Goal: Task Accomplishment & Management: Use online tool/utility

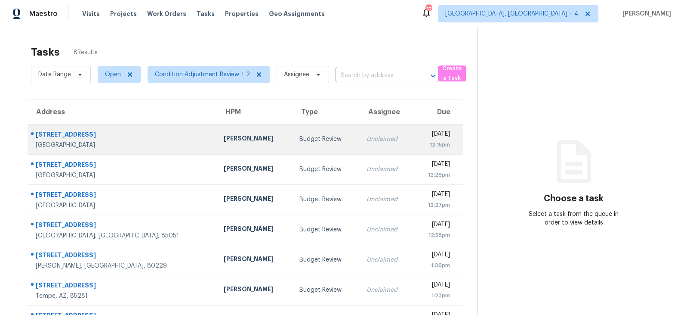
click at [224, 142] on div "Melissa Muralt-Ochoa" at bounding box center [255, 139] width 62 height 11
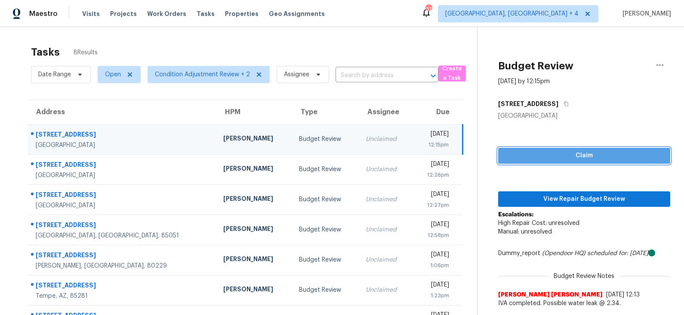
click at [564, 151] on span "Claim" at bounding box center [584, 155] width 158 height 11
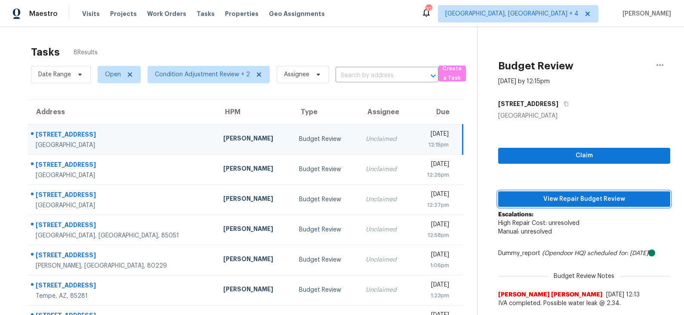
click at [556, 201] on span "View Repair Budget Review" at bounding box center [584, 199] width 158 height 11
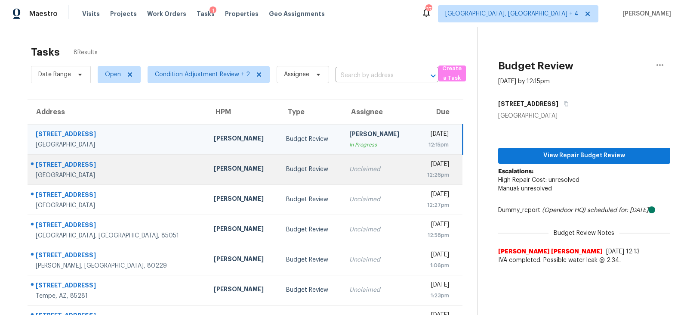
click at [235, 166] on td "Jeremy Van Kirk" at bounding box center [243, 169] width 72 height 30
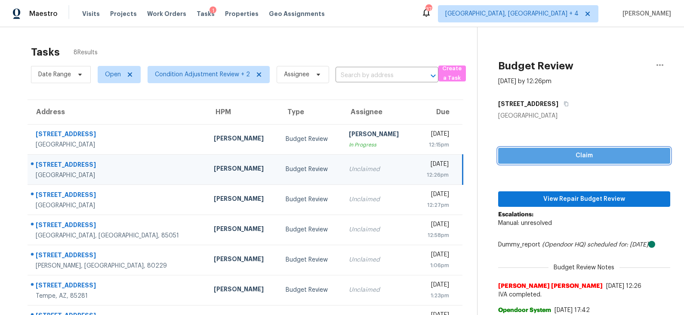
click at [547, 154] on span "Claim" at bounding box center [584, 155] width 158 height 11
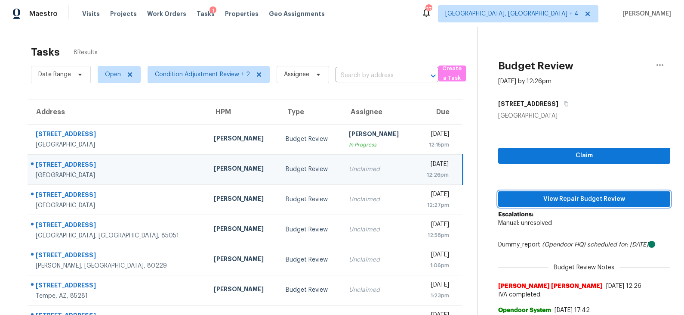
click at [550, 203] on span "View Repair Budget Review" at bounding box center [584, 199] width 158 height 11
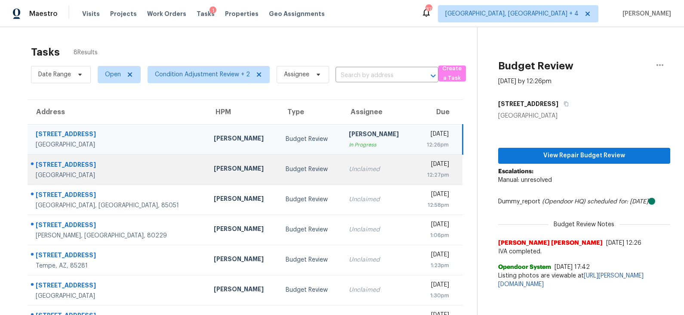
click at [286, 169] on div "Budget Review" at bounding box center [310, 169] width 49 height 9
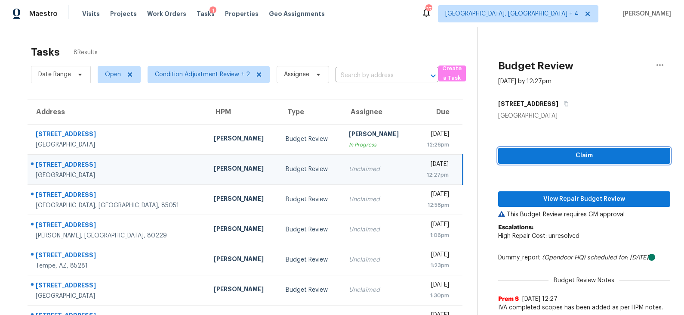
click at [542, 157] on span "Claim" at bounding box center [584, 155] width 158 height 11
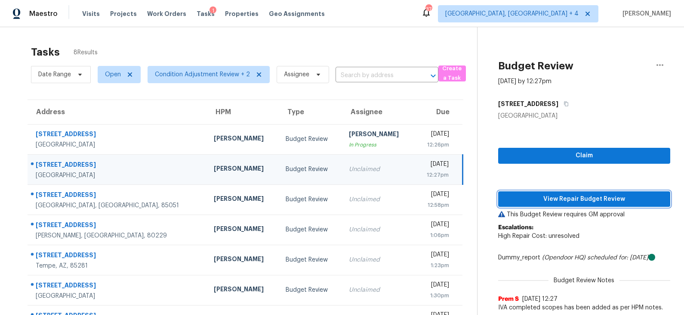
click at [544, 198] on span "View Repair Budget Review" at bounding box center [584, 199] width 158 height 11
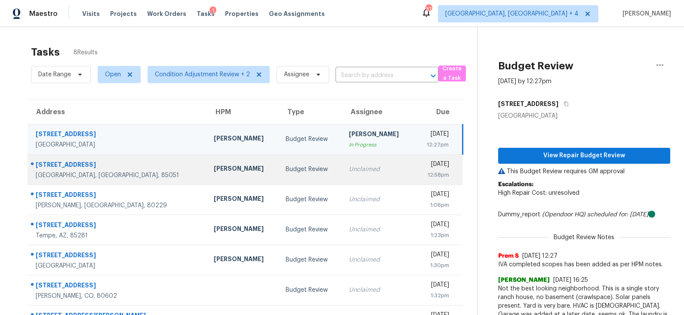
click at [286, 165] on div "Budget Review" at bounding box center [310, 169] width 49 height 9
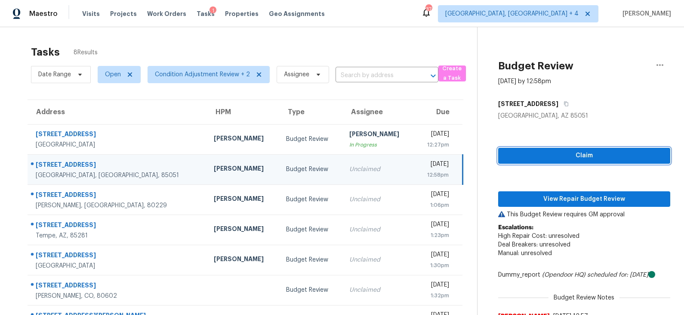
click at [569, 162] on button "Claim" at bounding box center [584, 156] width 172 height 16
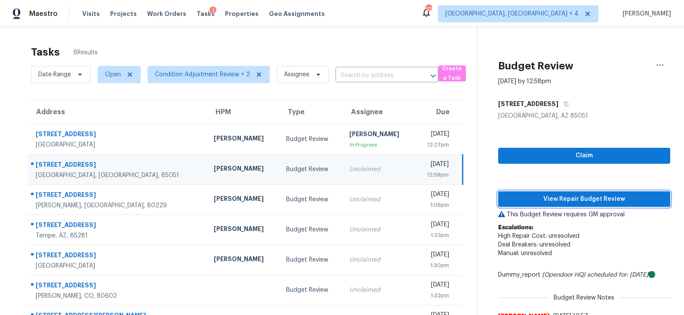
click at [564, 199] on span "View Repair Budget Review" at bounding box center [584, 199] width 158 height 11
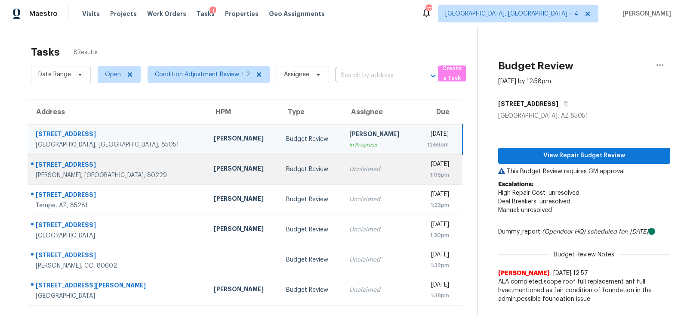
click at [286, 169] on div "Budget Review" at bounding box center [310, 169] width 49 height 9
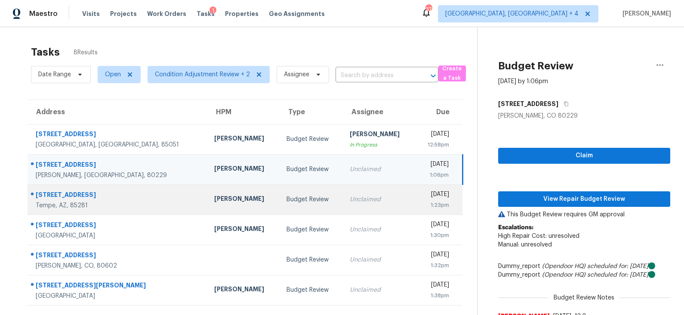
scroll to position [27, 0]
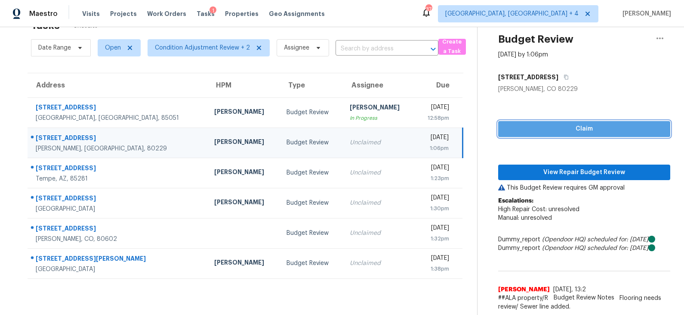
click at [569, 129] on span "Claim" at bounding box center [584, 128] width 158 height 11
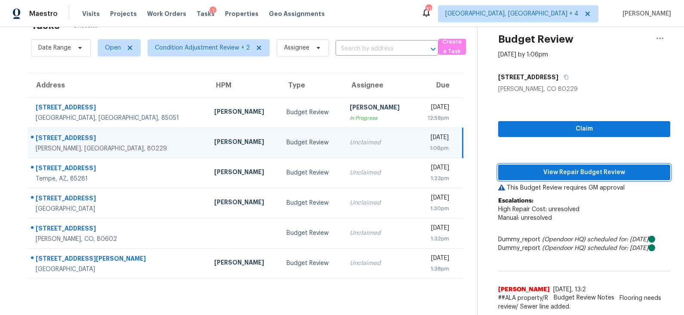
click at [556, 169] on span "View Repair Budget Review" at bounding box center [584, 172] width 158 height 11
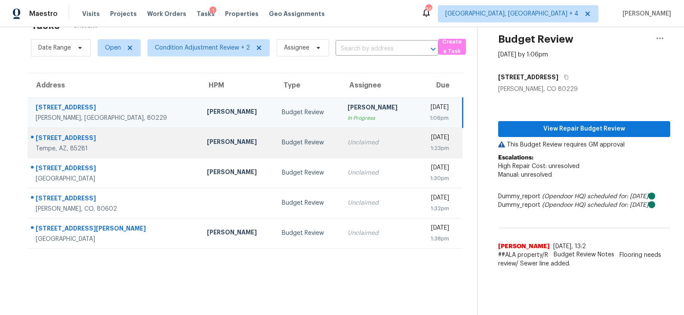
click at [286, 142] on div "Budget Review" at bounding box center [308, 142] width 52 height 9
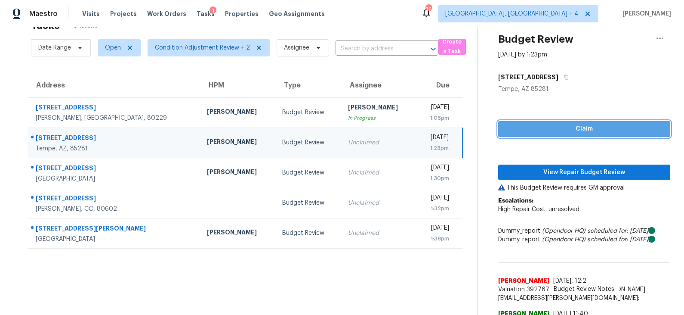
click at [562, 130] on span "Claim" at bounding box center [584, 128] width 158 height 11
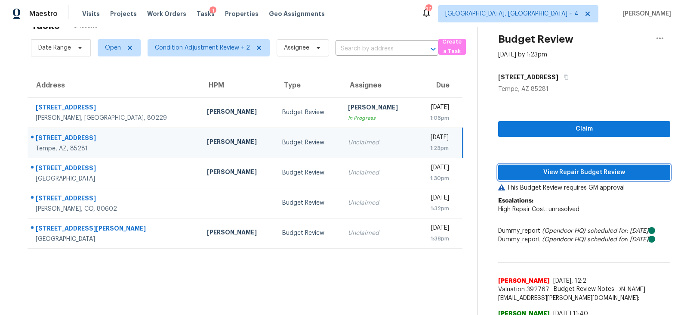
click at [554, 173] on span "View Repair Budget Review" at bounding box center [584, 172] width 158 height 11
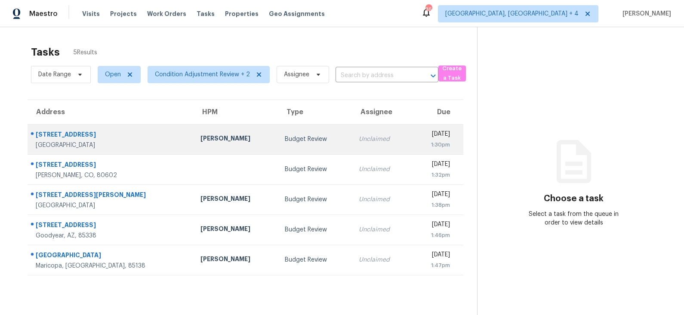
click at [352, 142] on td "Unclaimed" at bounding box center [381, 139] width 59 height 30
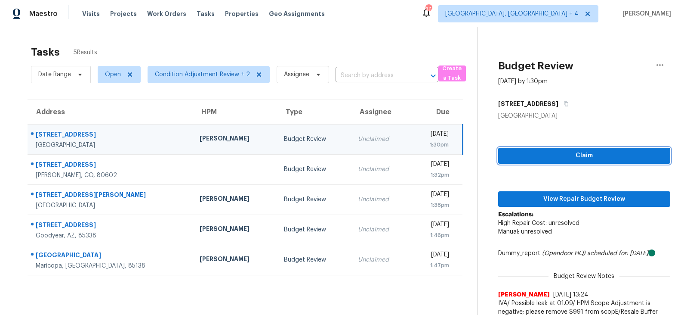
click at [553, 156] on span "Claim" at bounding box center [584, 155] width 158 height 11
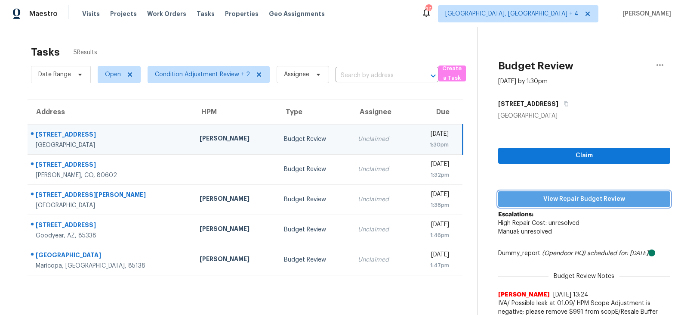
click at [548, 197] on span "View Repair Budget Review" at bounding box center [584, 199] width 158 height 11
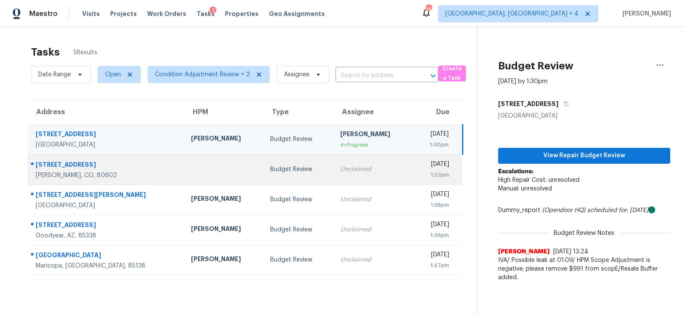
click at [283, 163] on td "Budget Review" at bounding box center [298, 169] width 70 height 30
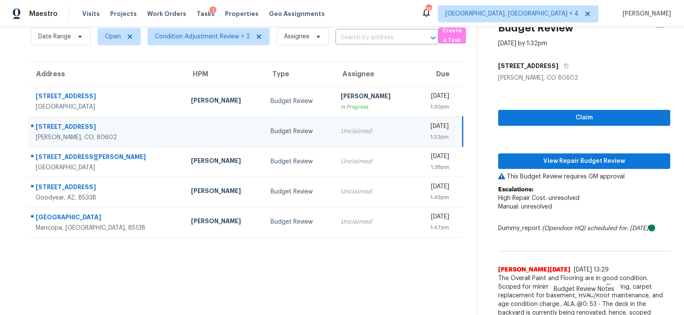
scroll to position [52, 0]
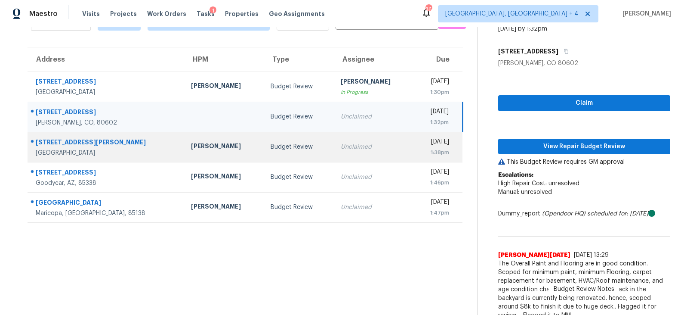
click at [271, 142] on div "Budget Review" at bounding box center [299, 146] width 56 height 9
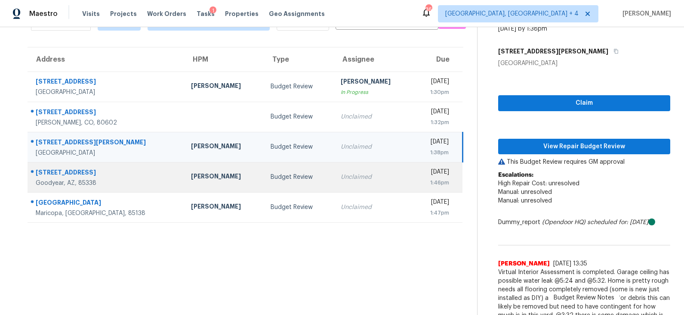
click at [266, 171] on td "Budget Review" at bounding box center [299, 177] width 70 height 30
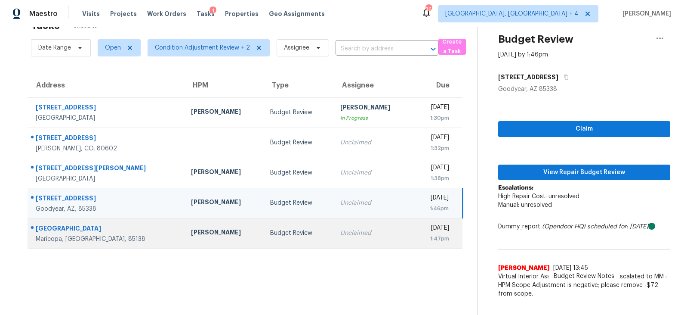
click at [264, 226] on td "Budget Review" at bounding box center [298, 233] width 70 height 30
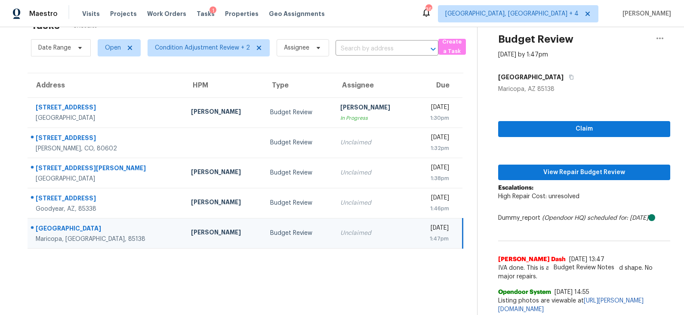
scroll to position [38, 0]
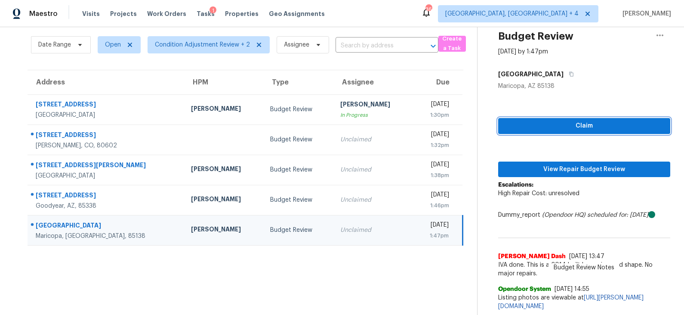
click at [564, 120] on span "Claim" at bounding box center [584, 125] width 158 height 11
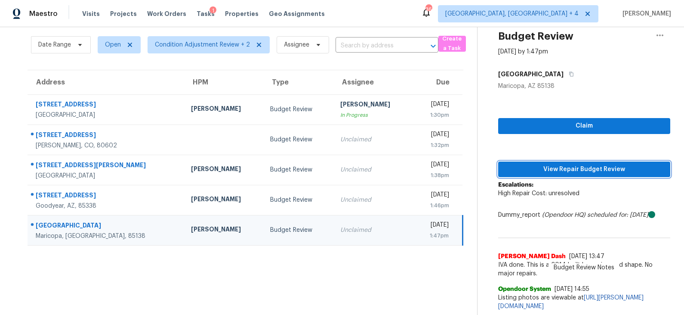
click at [559, 164] on span "View Repair Budget Review" at bounding box center [584, 169] width 158 height 11
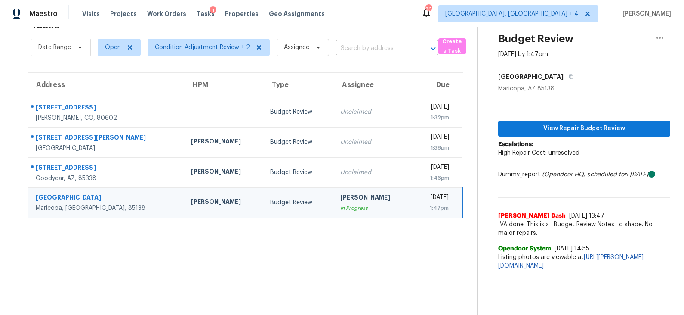
scroll to position [27, 0]
click at [566, 127] on span "View Repair Budget Review" at bounding box center [584, 128] width 158 height 11
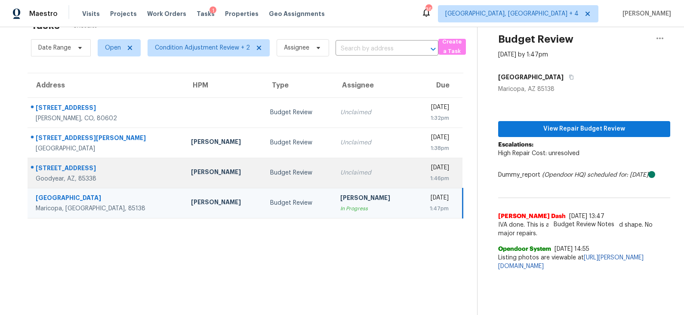
click at [270, 174] on div "Budget Review" at bounding box center [298, 172] width 56 height 9
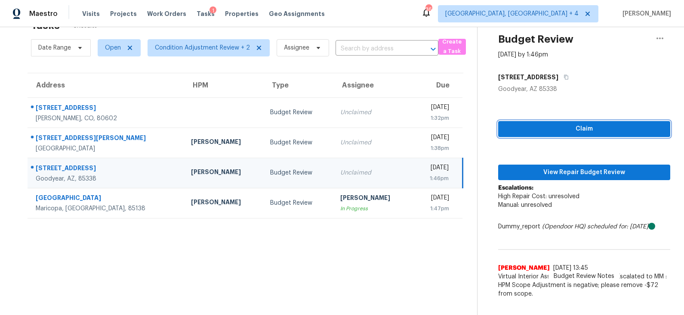
click at [571, 125] on span "Claim" at bounding box center [584, 128] width 158 height 11
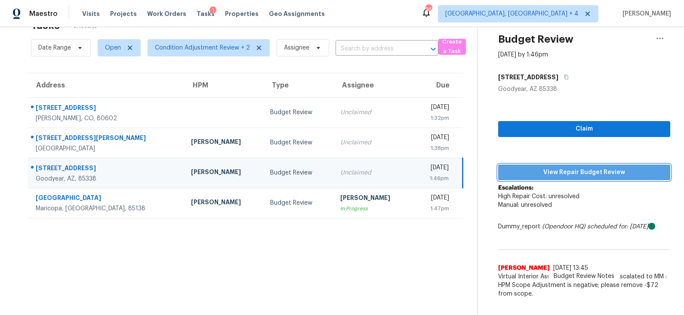
click at [558, 169] on span "View Repair Budget Review" at bounding box center [584, 172] width 158 height 11
